Goal: Navigation & Orientation: Understand site structure

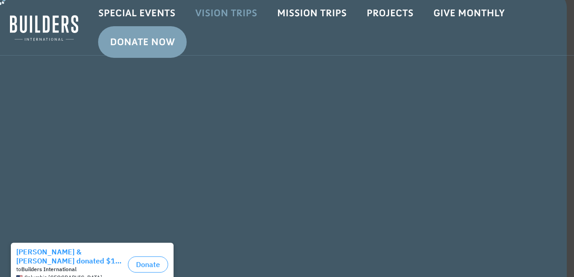
click at [230, 13] on link "Vision Trips" at bounding box center [226, 13] width 82 height 26
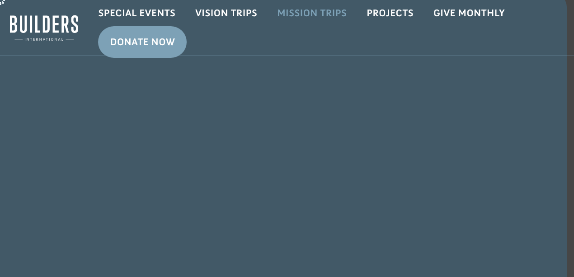
click at [291, 11] on link "Mission Trips" at bounding box center [311, 13] width 89 height 26
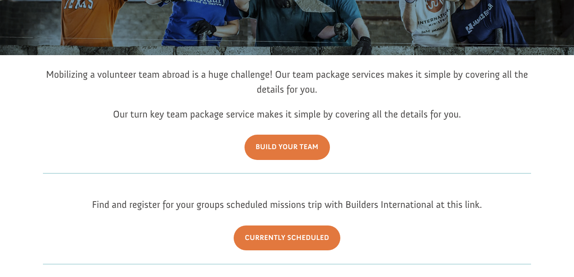
scroll to position [97, 0]
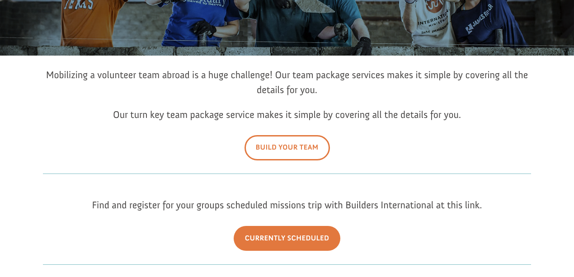
click at [273, 141] on link "Build Your Team" at bounding box center [286, 147] width 85 height 25
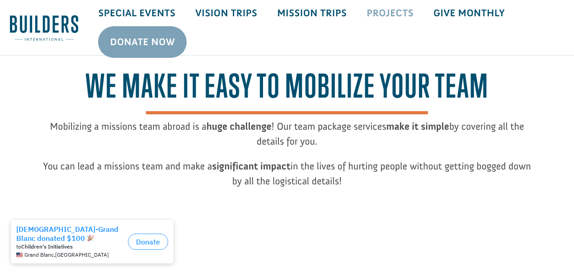
click at [365, 11] on link "Projects" at bounding box center [389, 13] width 67 height 26
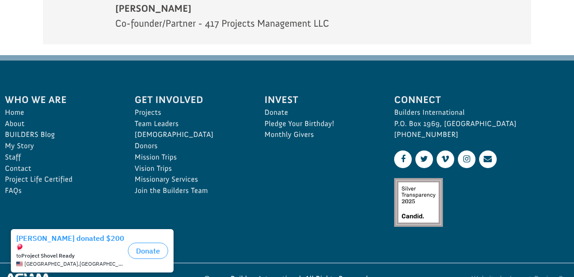
scroll to position [1459, 0]
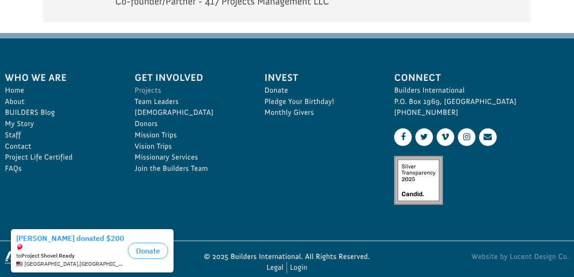
click at [149, 85] on link "Projects" at bounding box center [190, 90] width 110 height 11
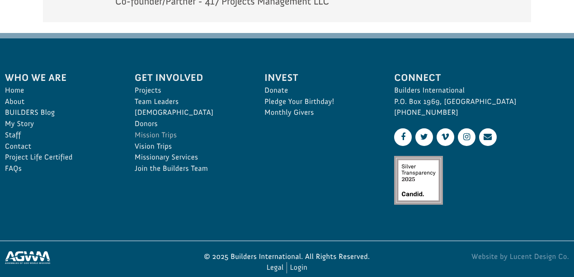
click at [163, 130] on link "Mission Trips" at bounding box center [190, 135] width 110 height 11
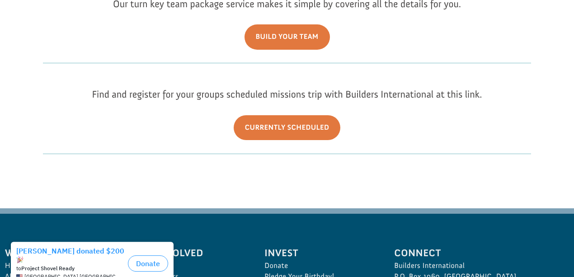
scroll to position [271, 0]
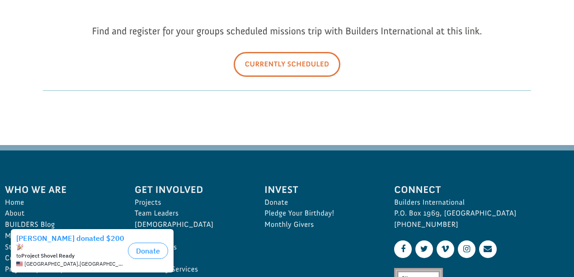
click at [278, 63] on link "Currently Scheduled" at bounding box center [286, 64] width 107 height 25
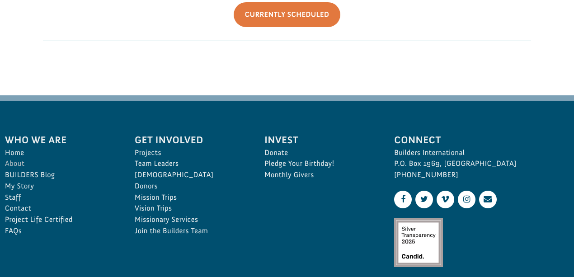
scroll to position [331, 0]
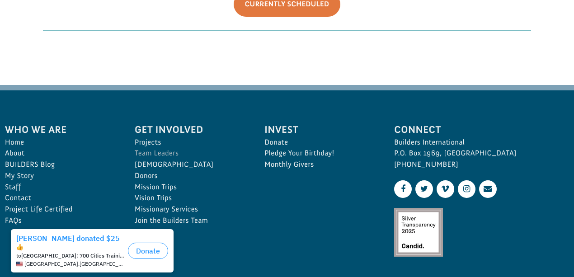
click at [164, 152] on link "Team Leaders" at bounding box center [190, 153] width 110 height 11
click at [149, 165] on link "[DEMOGRAPHIC_DATA]" at bounding box center [190, 164] width 110 height 11
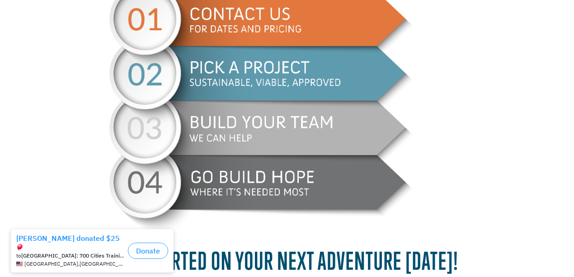
scroll to position [662, 0]
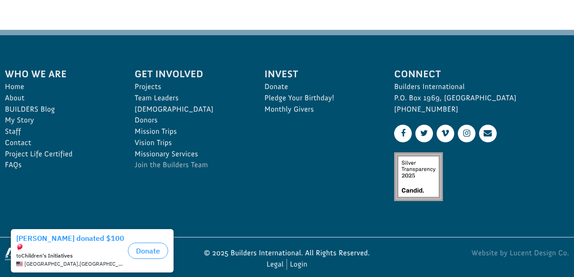
scroll to position [1579, 0]
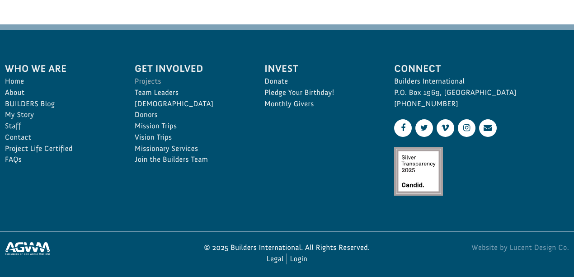
click at [157, 87] on link "Projects" at bounding box center [190, 81] width 110 height 11
